Goal: Navigation & Orientation: Find specific page/section

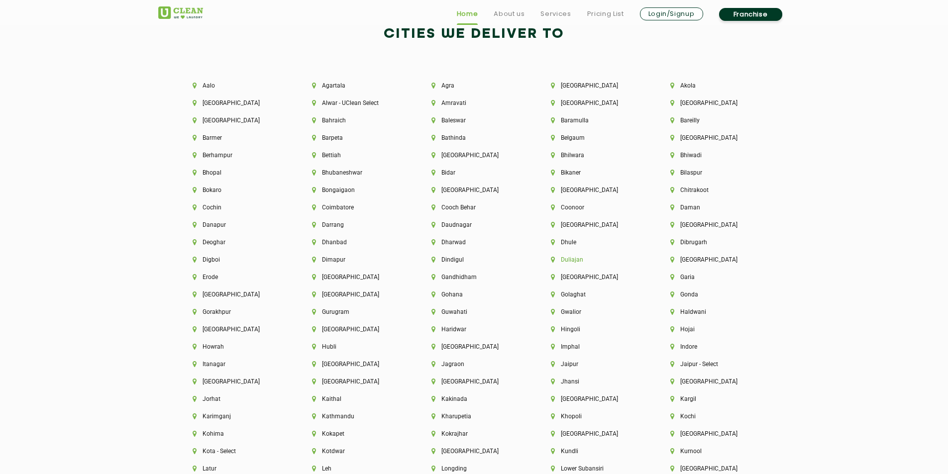
scroll to position [2290, 0]
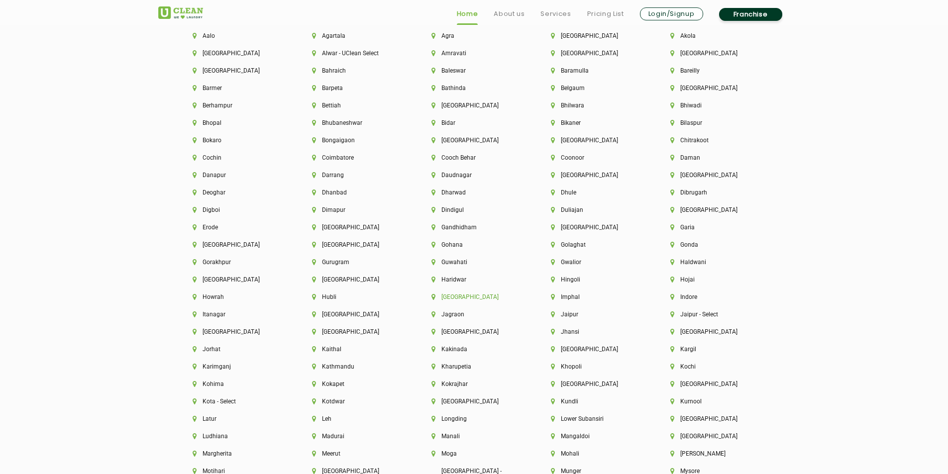
click at [447, 297] on li "[GEOGRAPHIC_DATA]" at bounding box center [475, 297] width 86 height 7
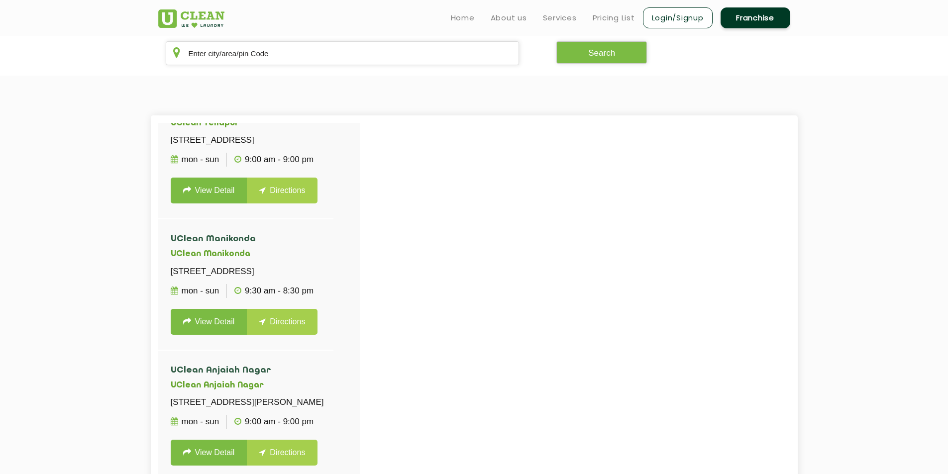
scroll to position [330, 0]
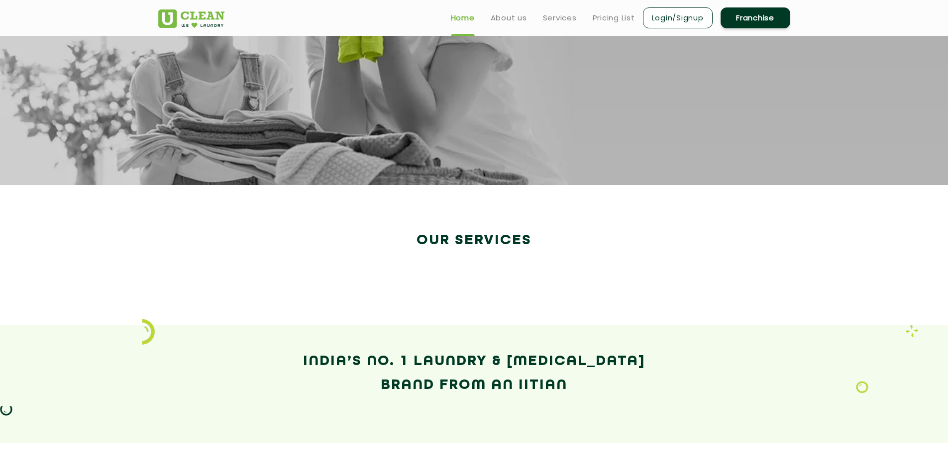
scroll to position [1497, 0]
